Goal: Information Seeking & Learning: Learn about a topic

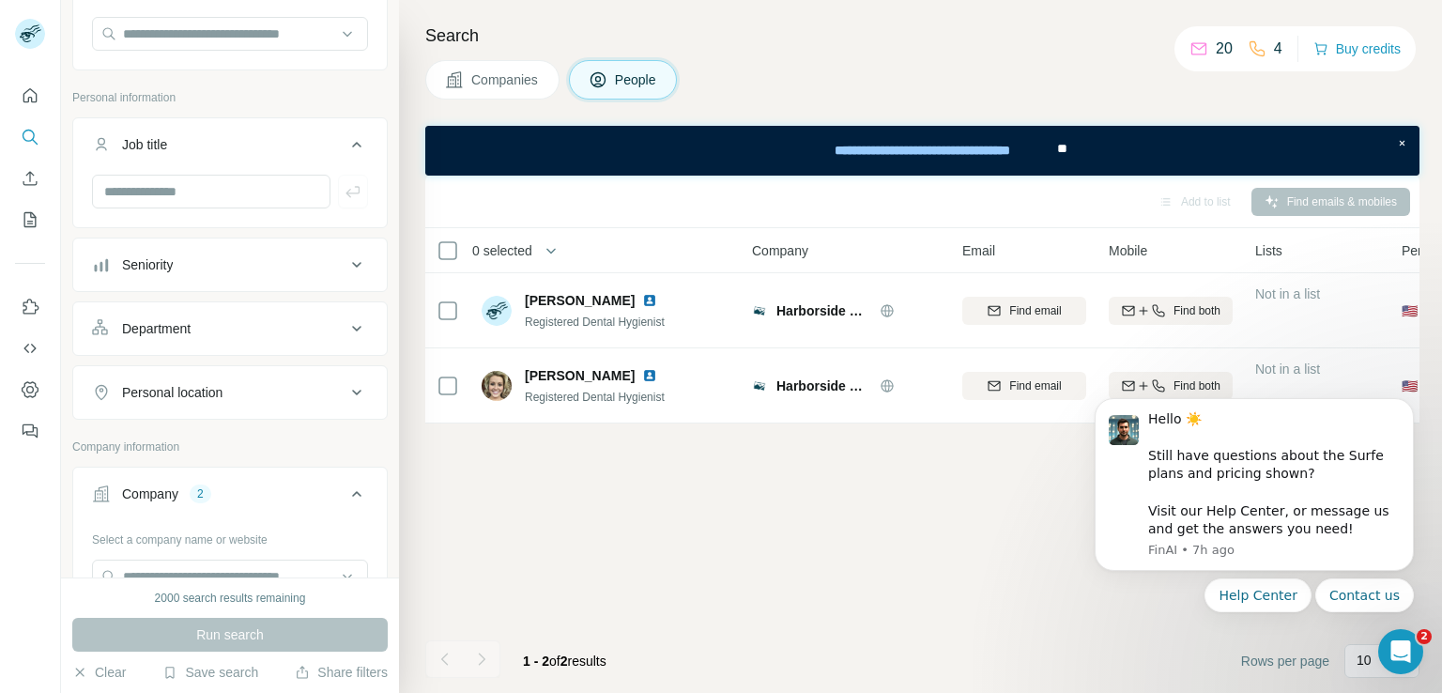
scroll to position [94, 0]
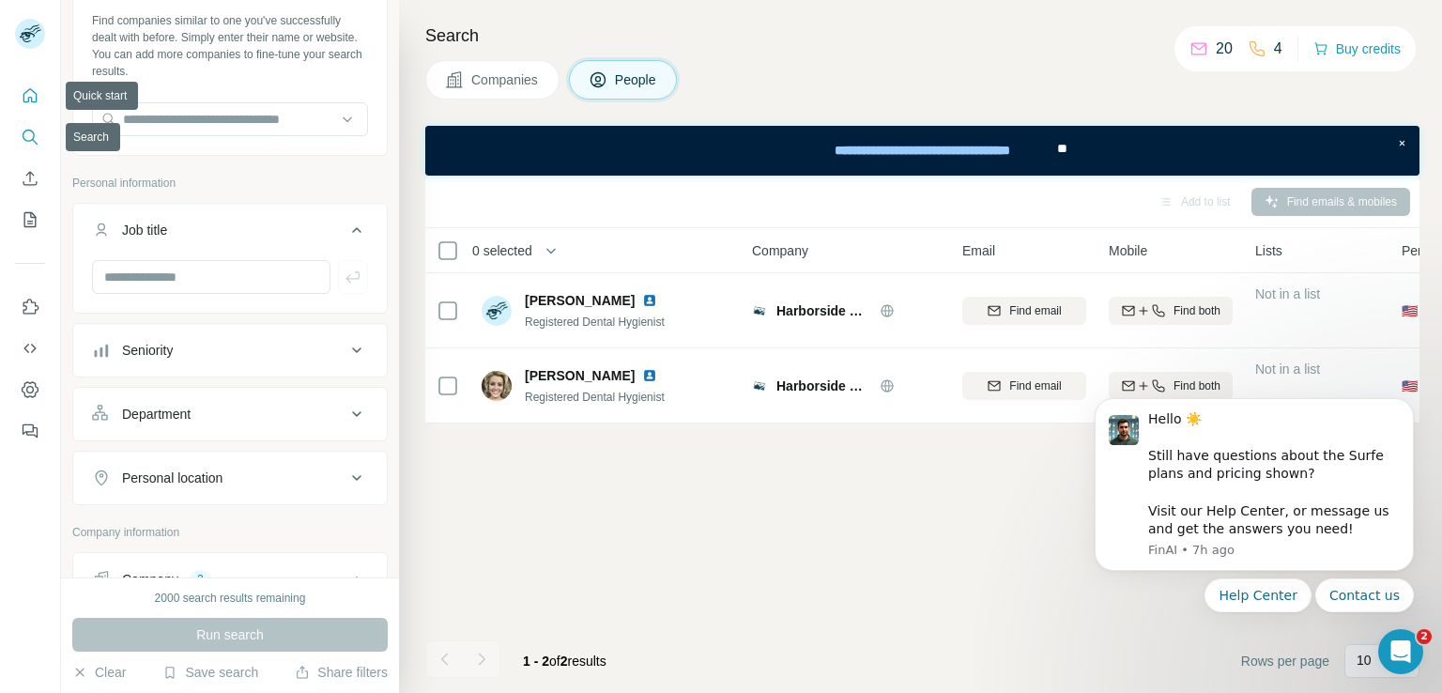
click at [26, 109] on button "Quick start" at bounding box center [30, 96] width 30 height 34
click at [26, 135] on icon "Search" at bounding box center [30, 137] width 19 height 19
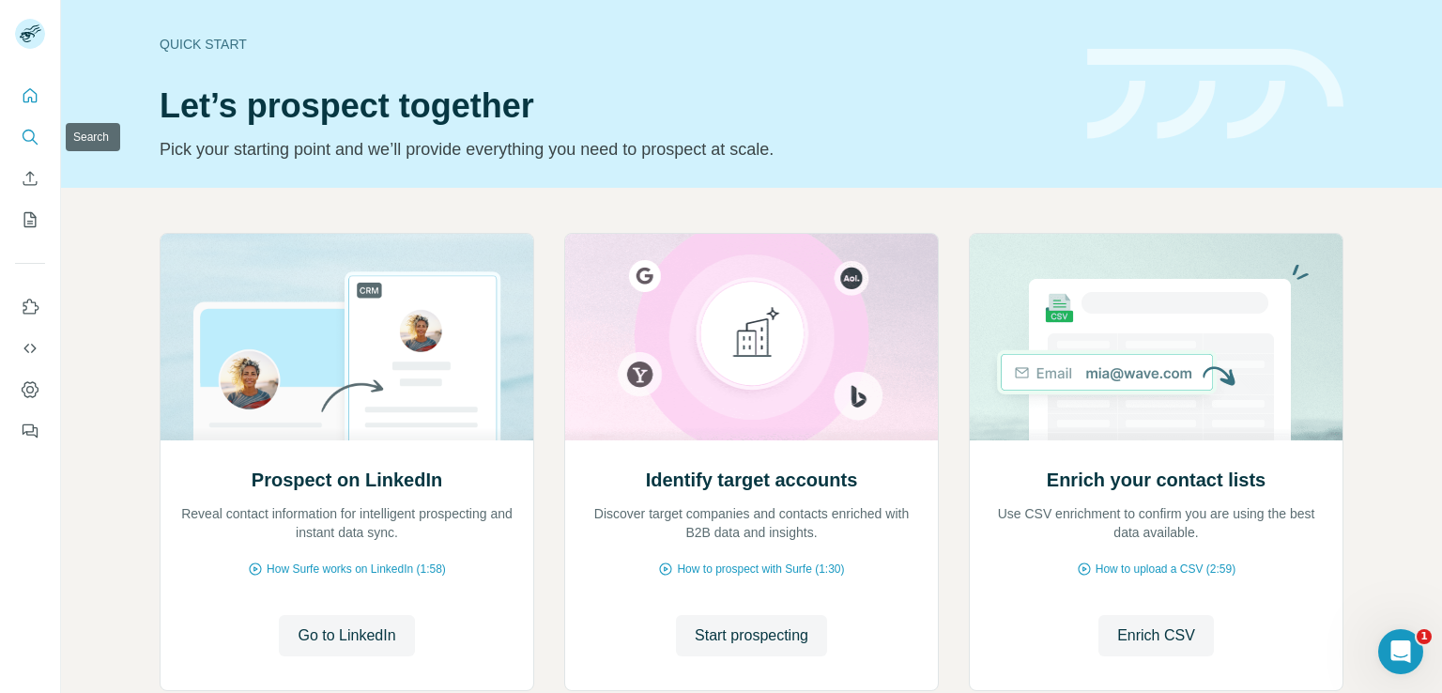
click at [24, 140] on icon "Search" at bounding box center [30, 137] width 19 height 19
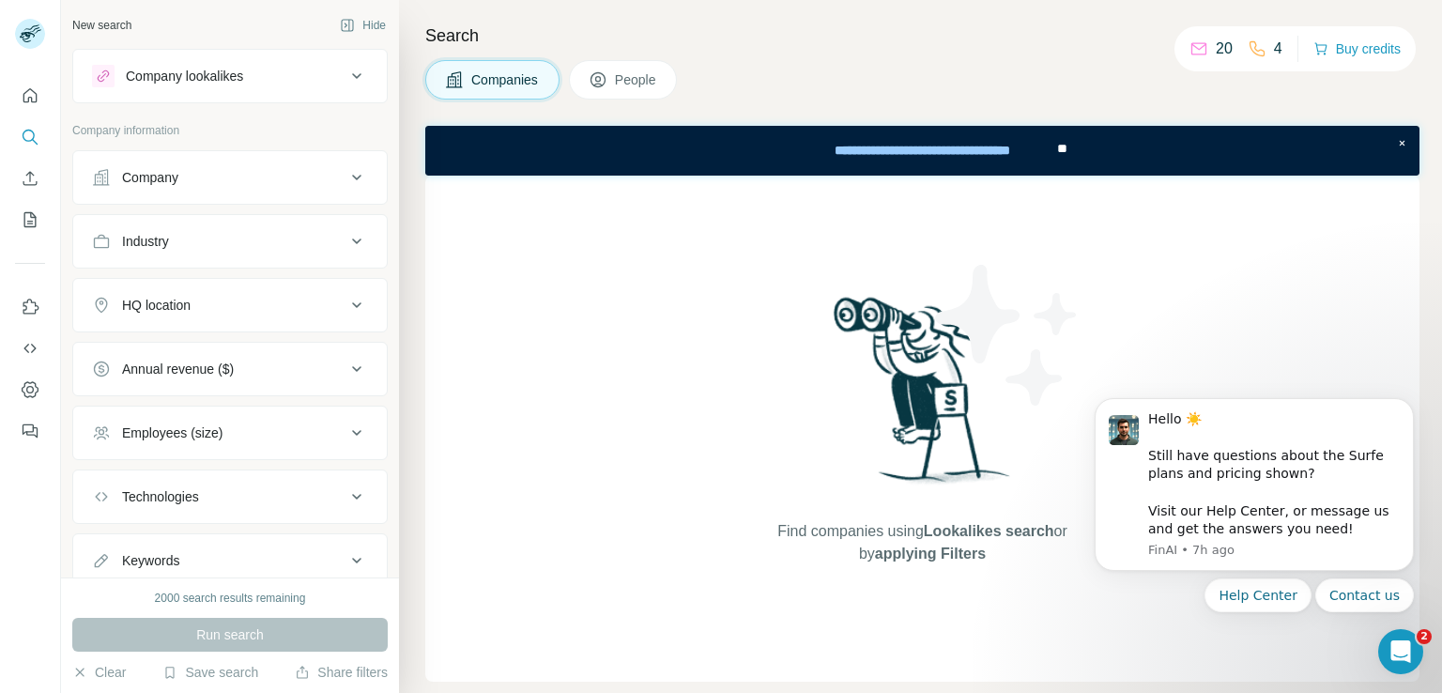
click at [627, 85] on span "People" at bounding box center [636, 79] width 43 height 19
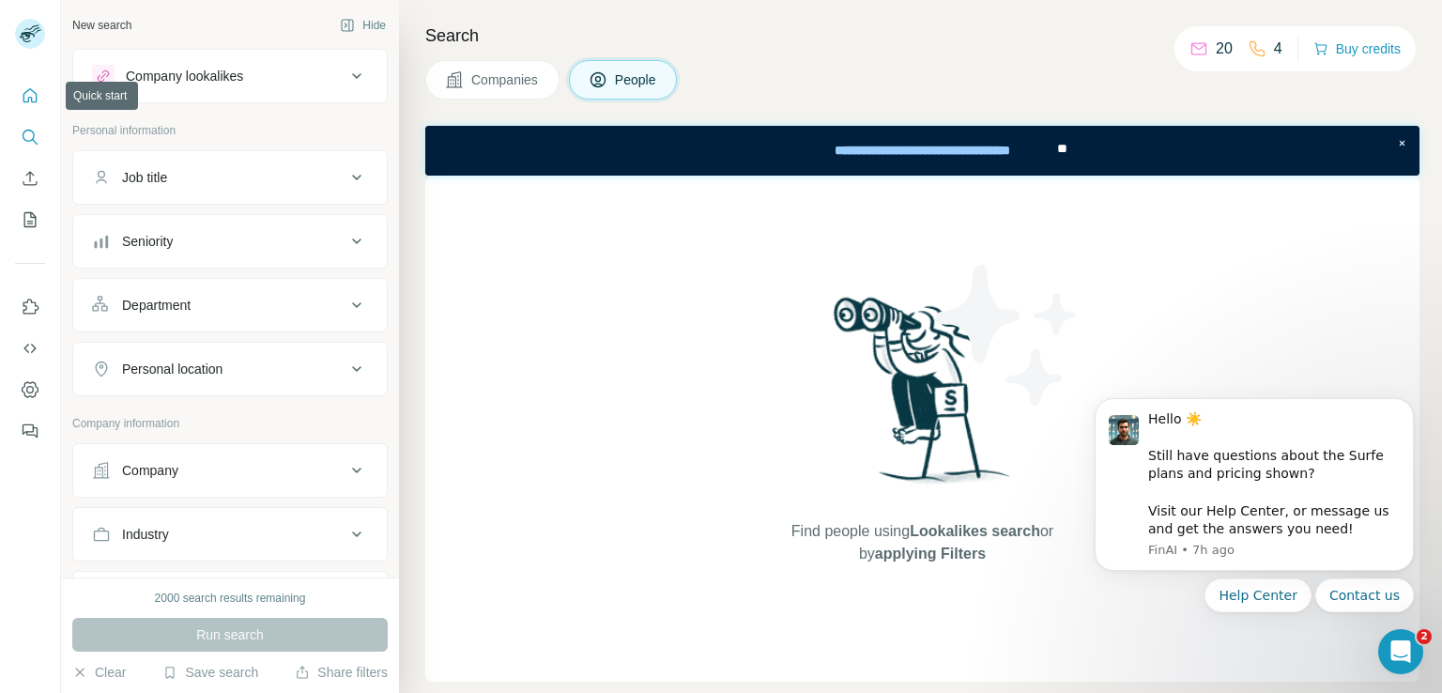
click at [36, 92] on icon "Quick start" at bounding box center [30, 95] width 19 height 19
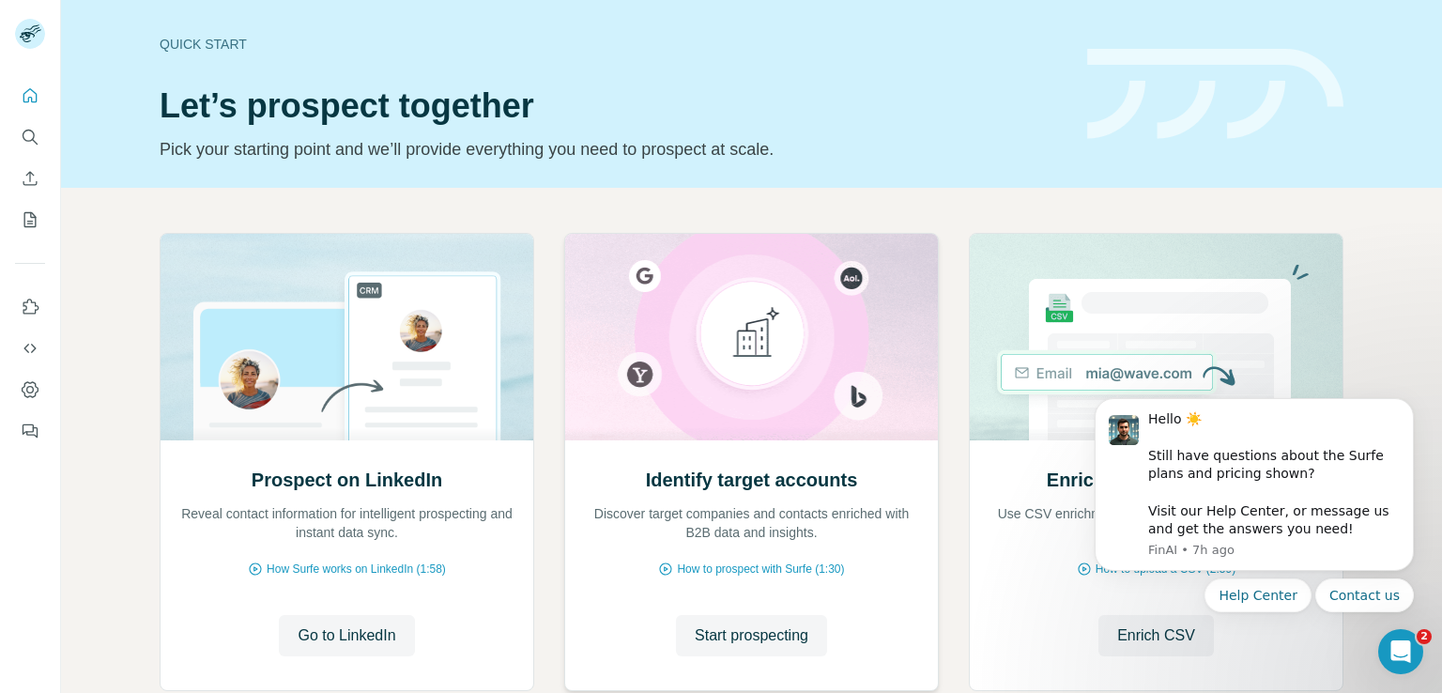
scroll to position [118, 0]
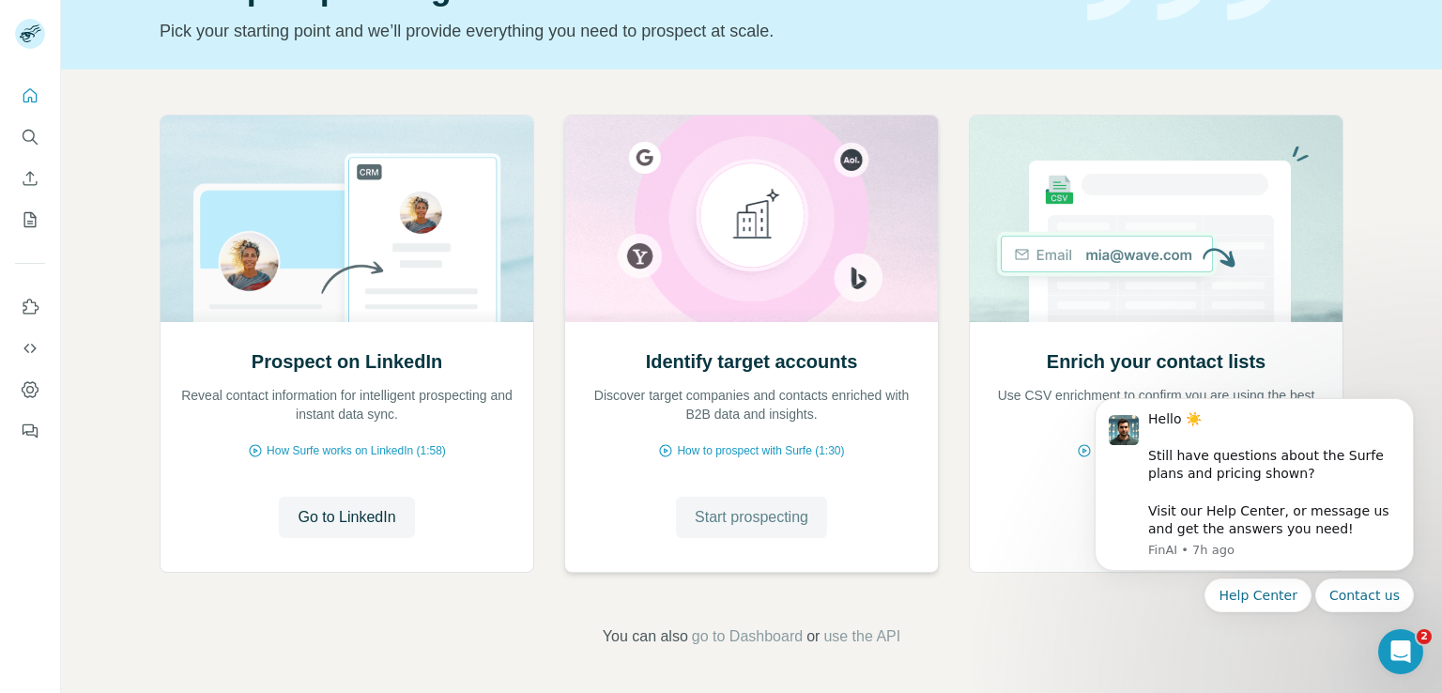
click at [760, 526] on span "Start prospecting" at bounding box center [752, 517] width 114 height 23
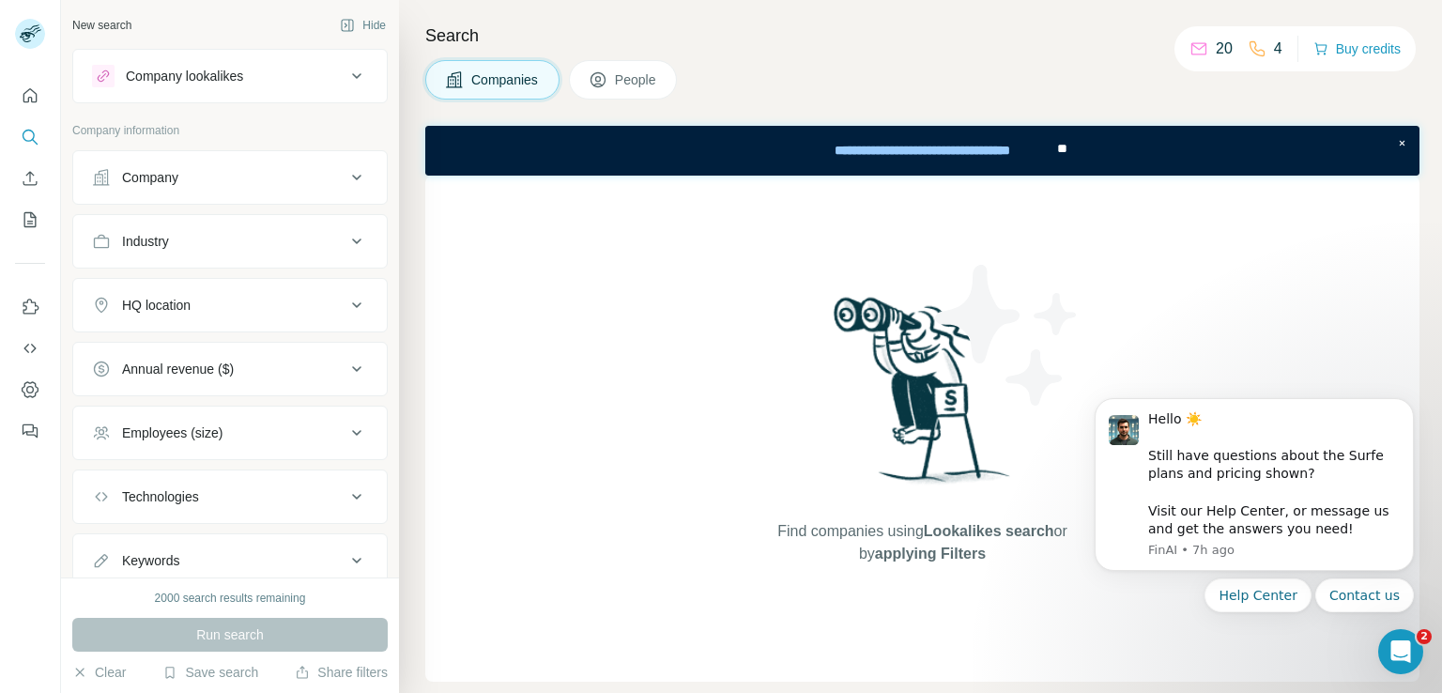
click at [249, 192] on button "Company" at bounding box center [230, 177] width 314 height 45
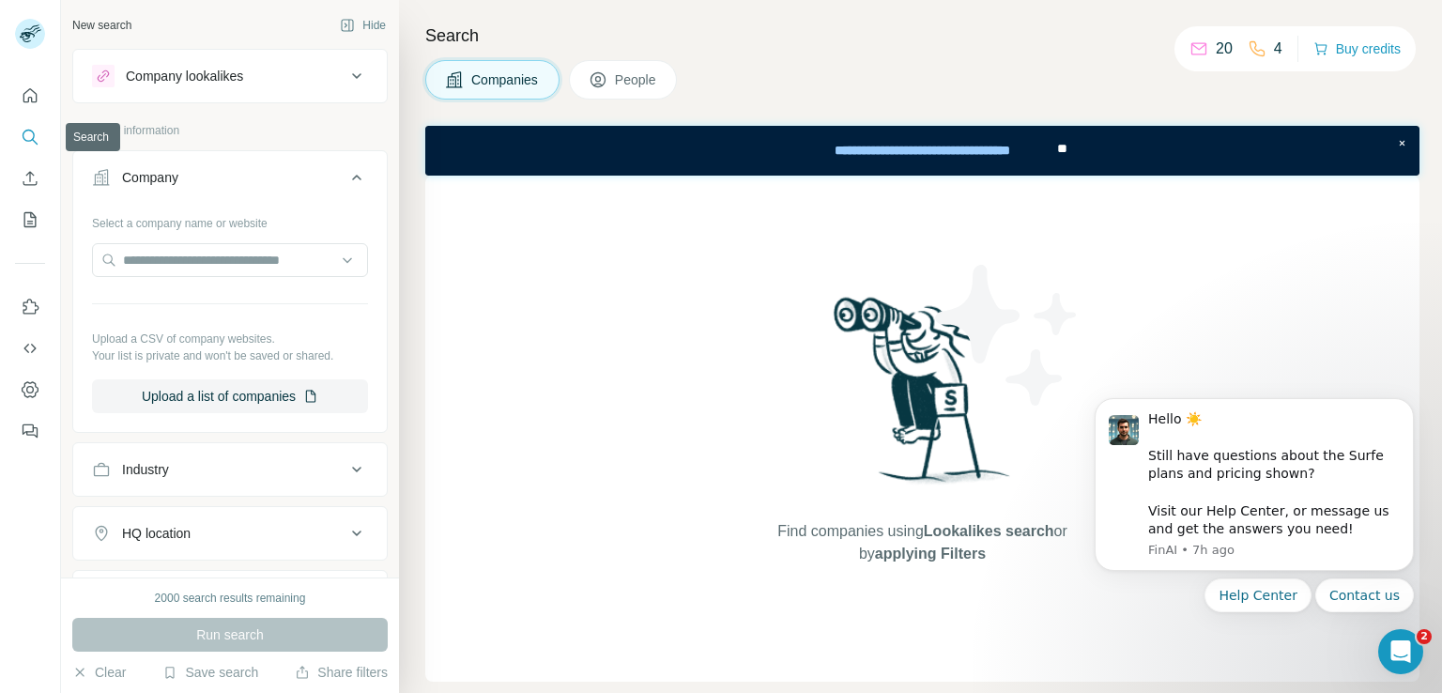
click at [28, 145] on icon "Search" at bounding box center [30, 137] width 19 height 19
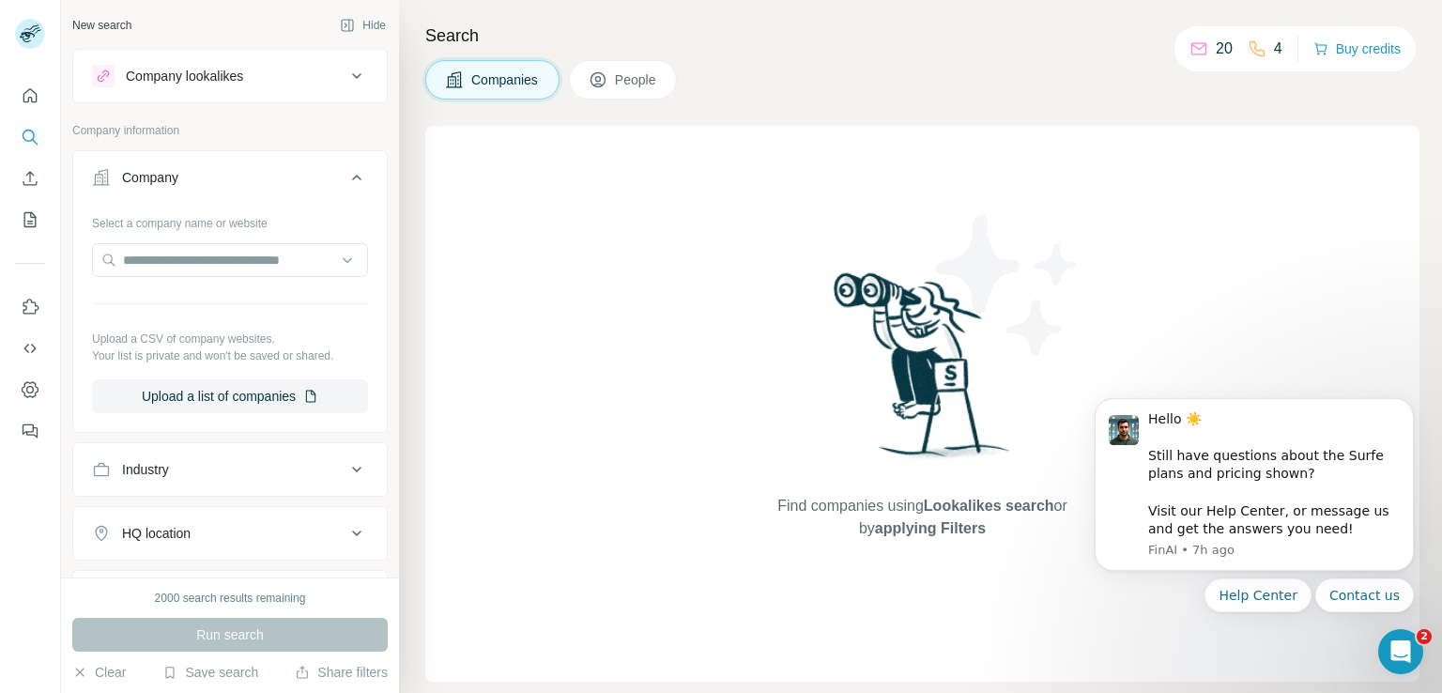
drag, startPoint x: 747, startPoint y: 55, endPoint x: 721, endPoint y: 69, distance: 29.4
click at [736, 63] on div "Search Companies People Find companies using Lookalikes search or by applying F…" at bounding box center [920, 346] width 1043 height 693
click at [665, 81] on button "People" at bounding box center [623, 79] width 109 height 39
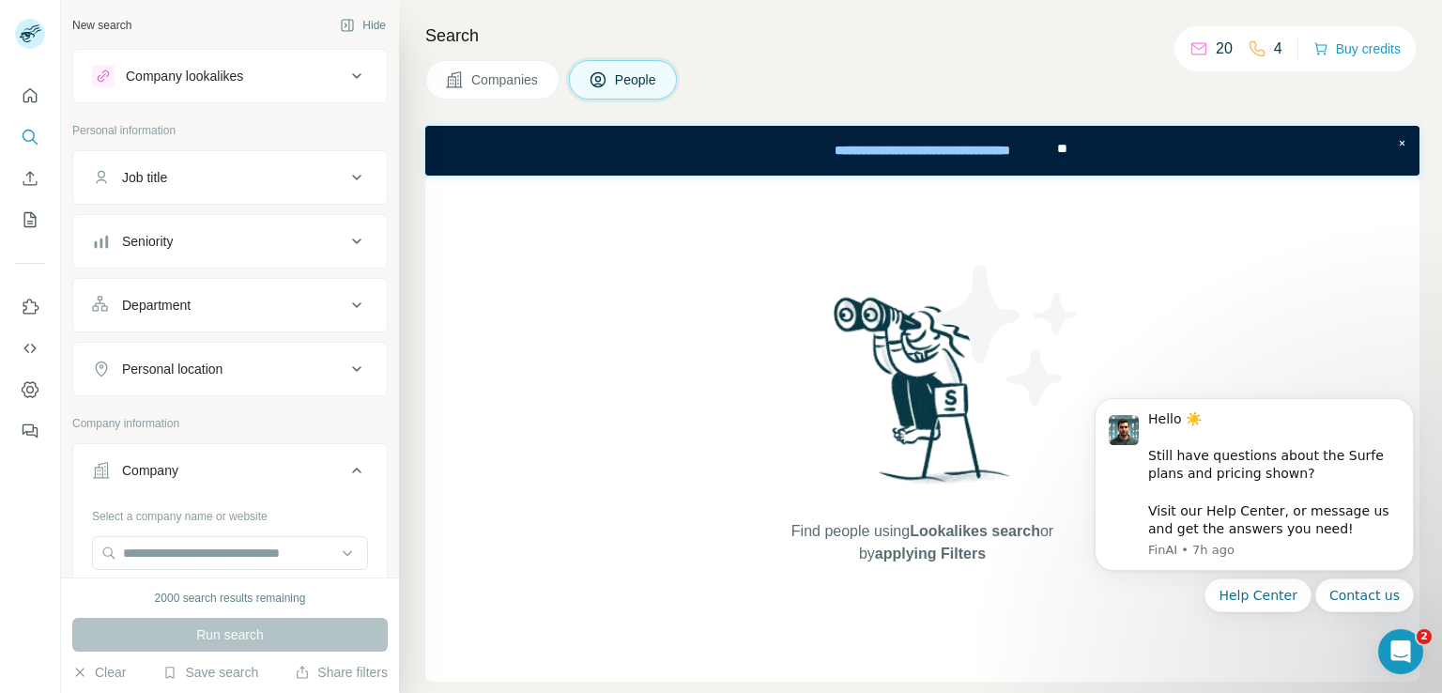
click at [509, 82] on span "Companies" at bounding box center [505, 79] width 69 height 19
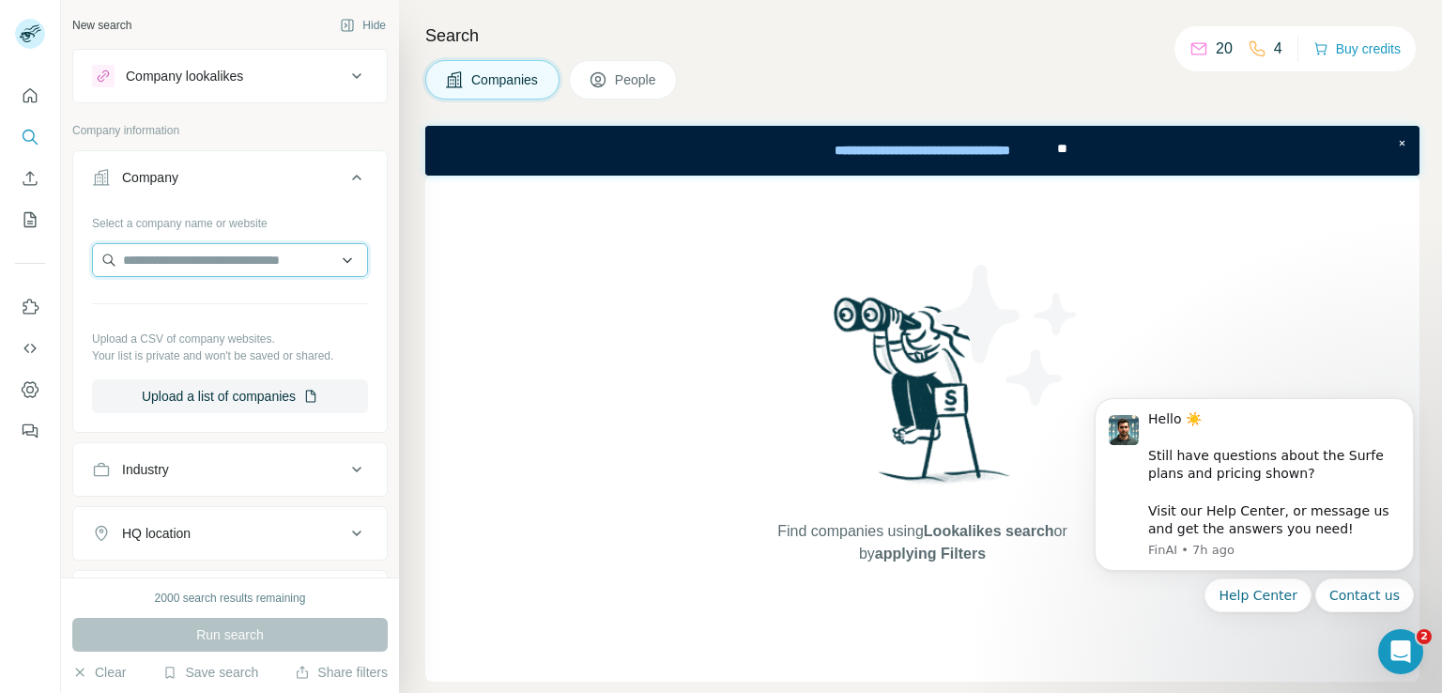
click at [207, 259] on input "text" at bounding box center [230, 260] width 276 height 34
paste input "**********"
type input "**********"
click at [199, 476] on div "Industry" at bounding box center [218, 469] width 253 height 19
drag, startPoint x: 159, startPoint y: 517, endPoint x: 180, endPoint y: 497, distance: 29.9
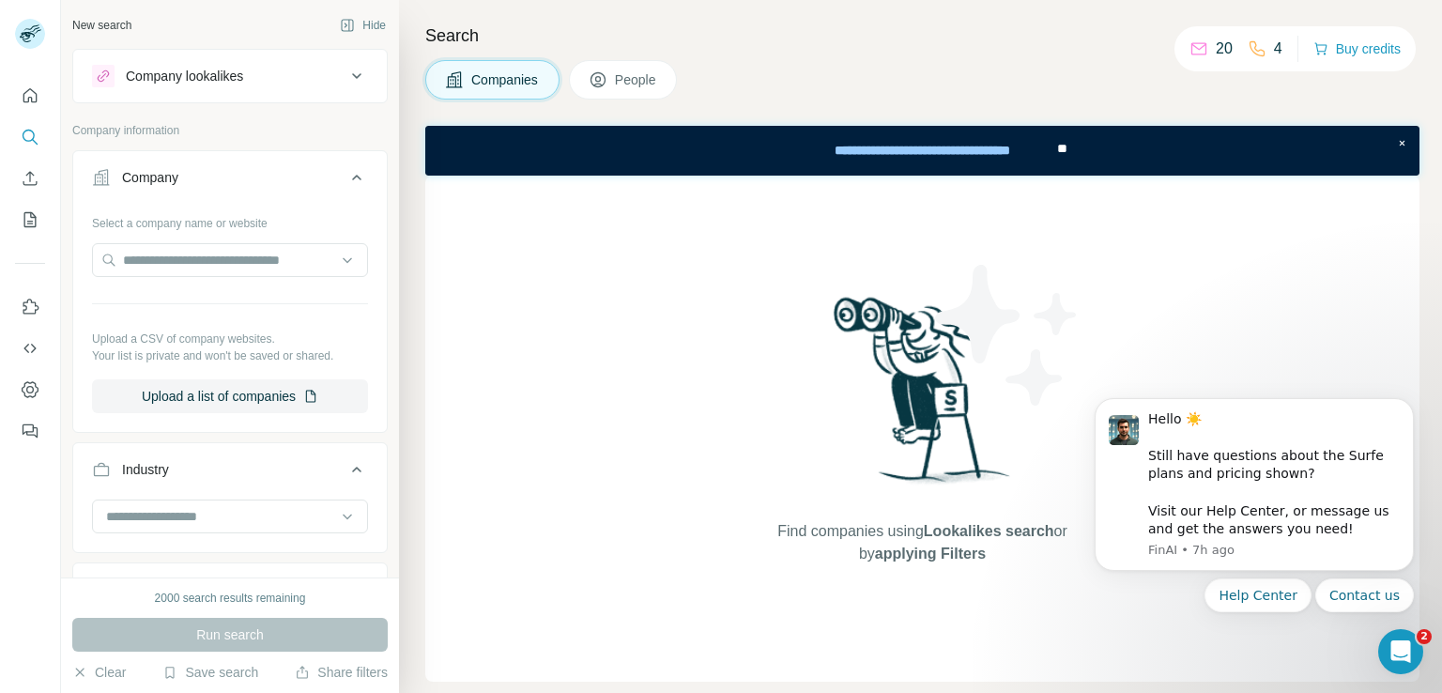
click at [159, 518] on input at bounding box center [220, 516] width 232 height 21
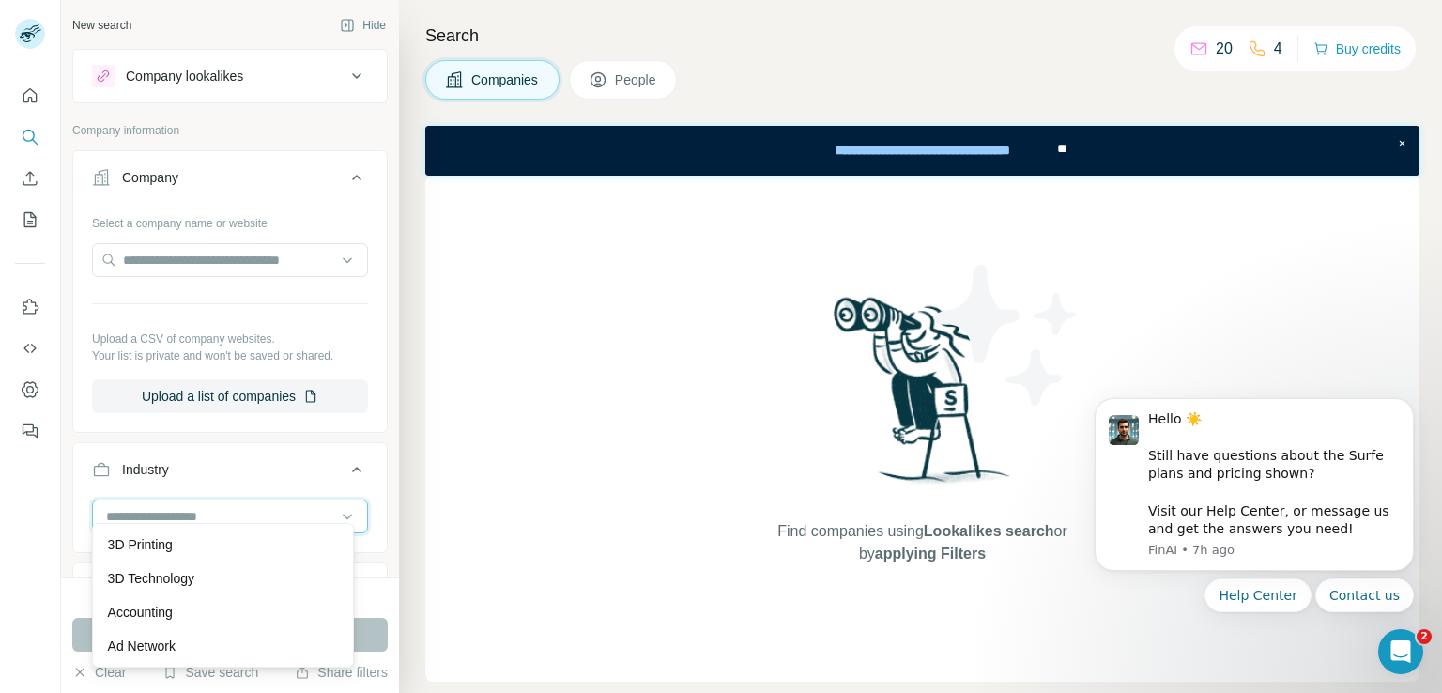
scroll to position [94, 0]
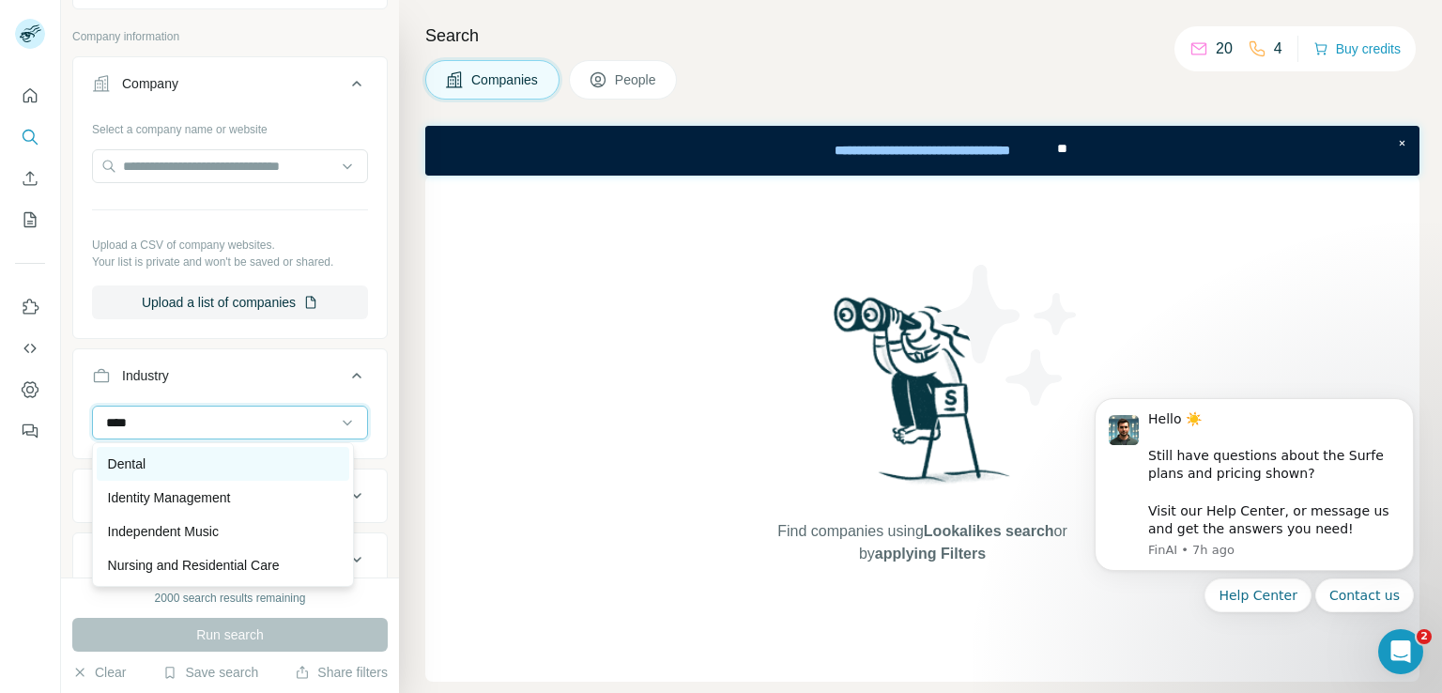
type input "****"
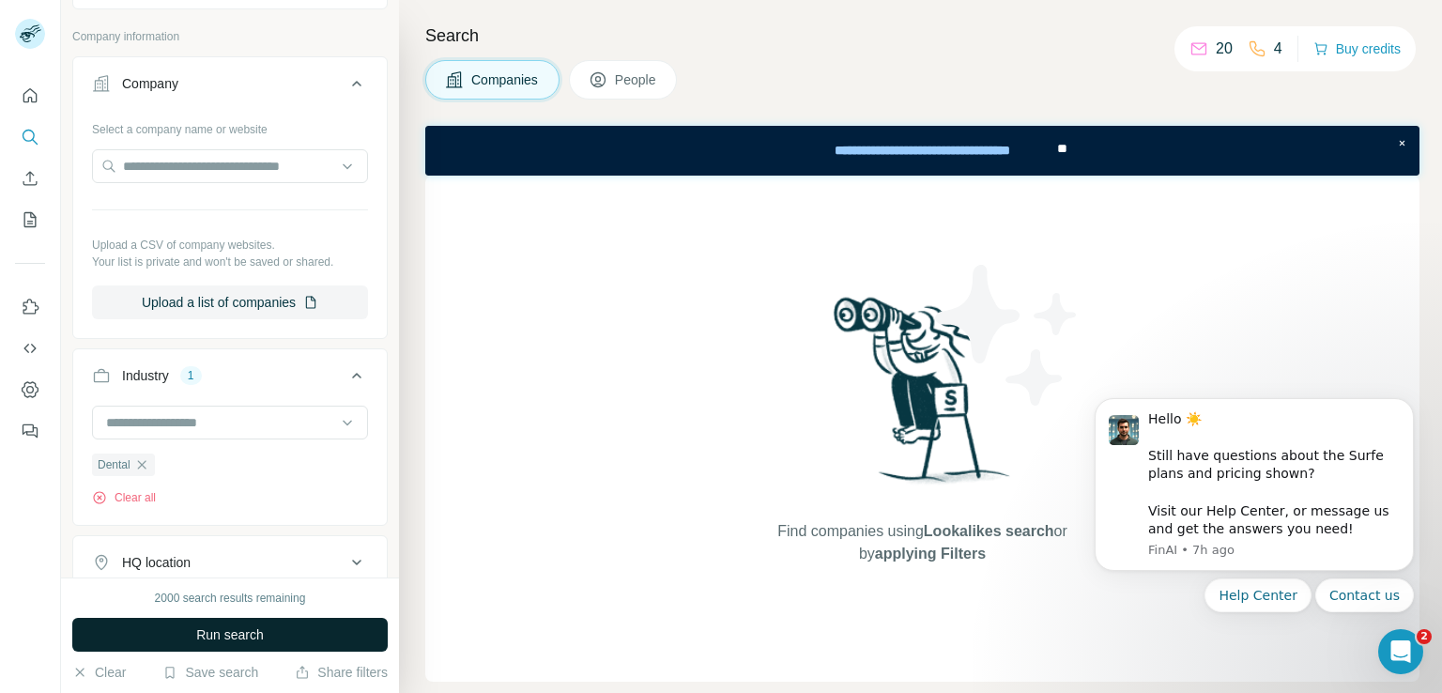
click at [187, 627] on button "Run search" at bounding box center [229, 635] width 315 height 34
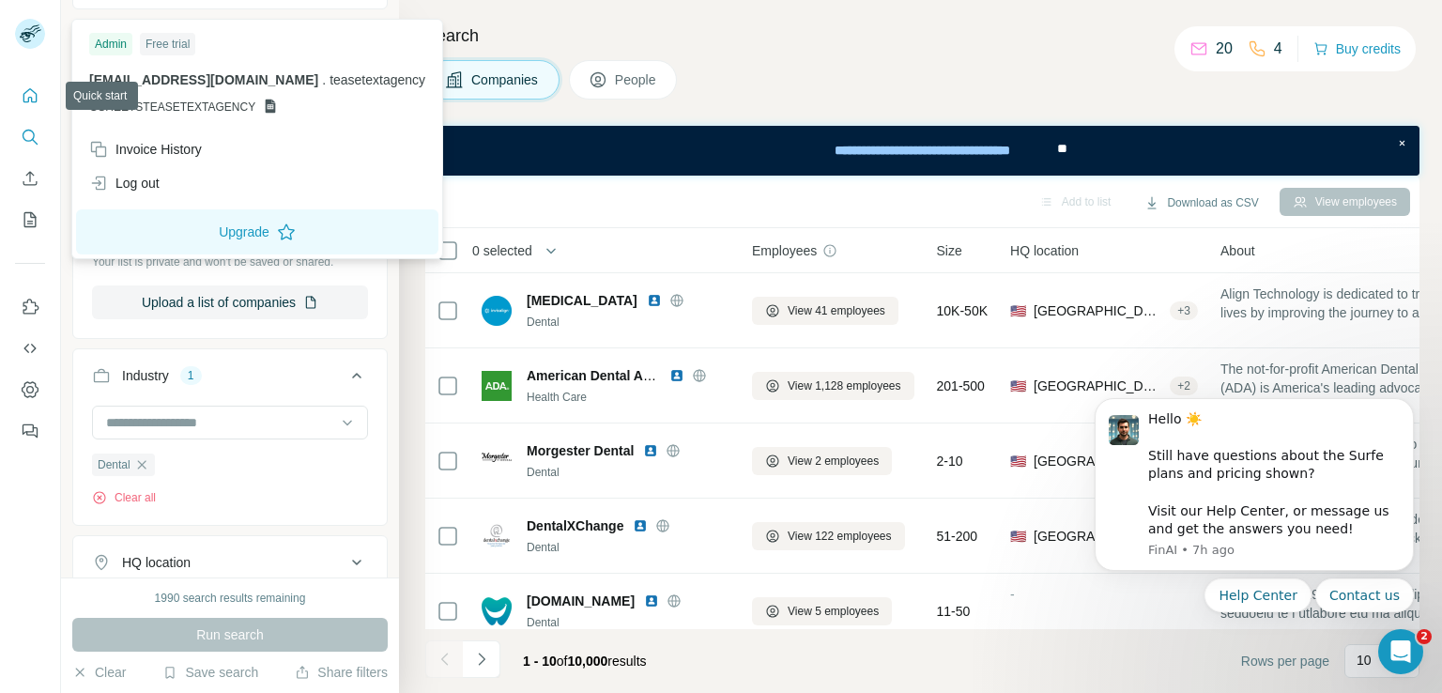
click at [39, 100] on button "Quick start" at bounding box center [30, 96] width 30 height 34
